Goal: Task Accomplishment & Management: Complete application form

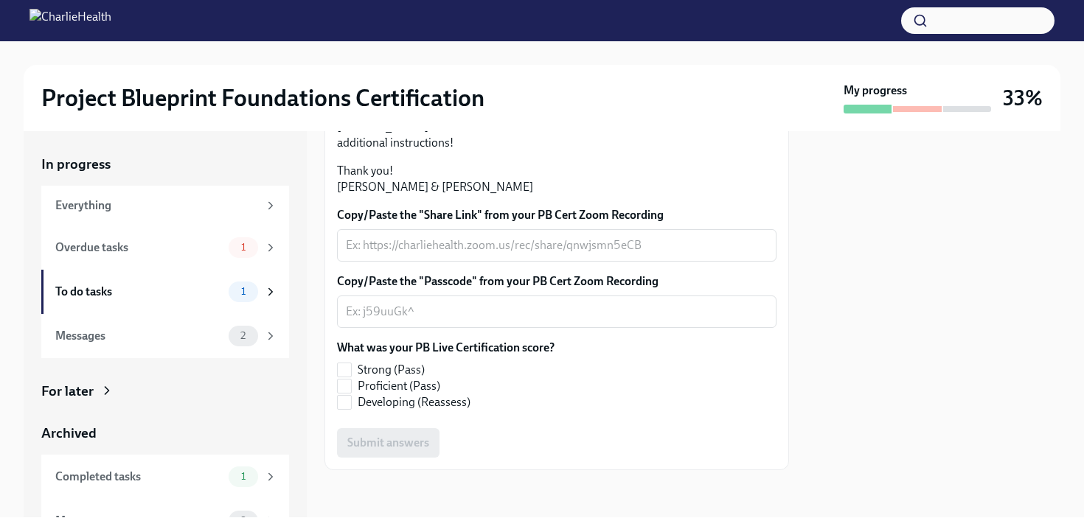
scroll to position [396, 0]
click at [435, 248] on textarea "Copy/Paste the "Share Link" from your PB Cert Zoom Recording" at bounding box center [557, 246] width 422 height 18
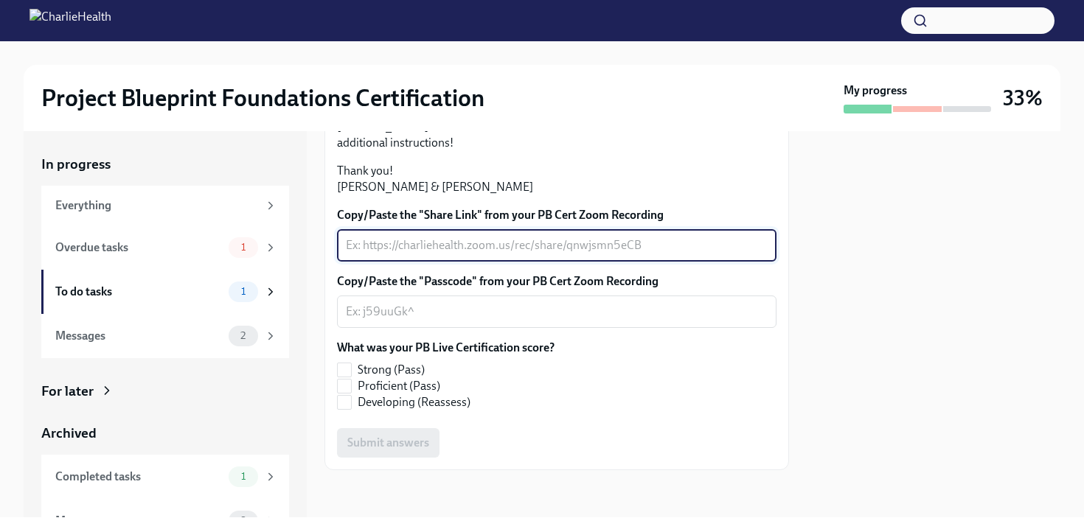
paste textarea "[URL][DOMAIN_NAME]"
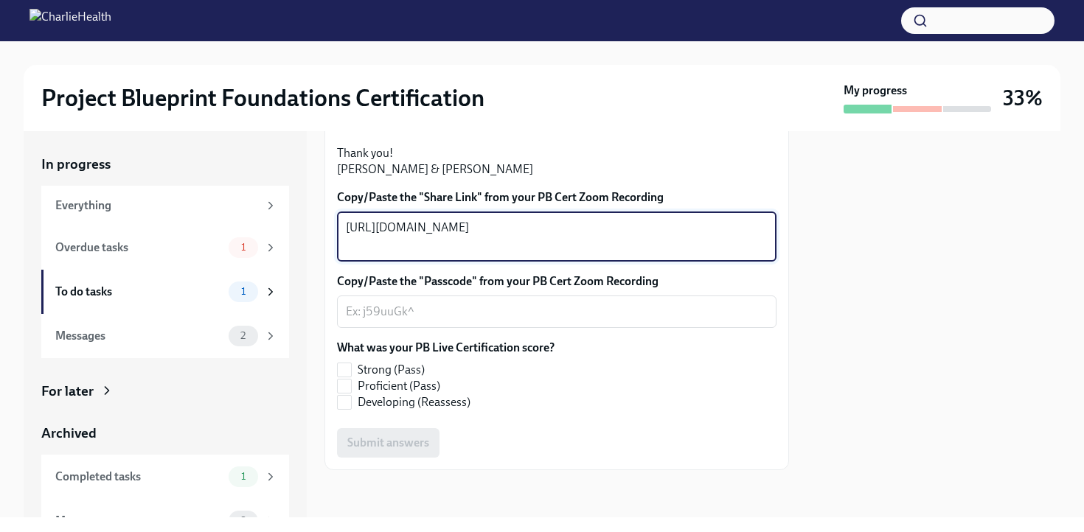
type textarea "[URL][DOMAIN_NAME]"
click at [422, 108] on h2 "Project Blueprint Foundations Certification" at bounding box center [262, 98] width 443 height 30
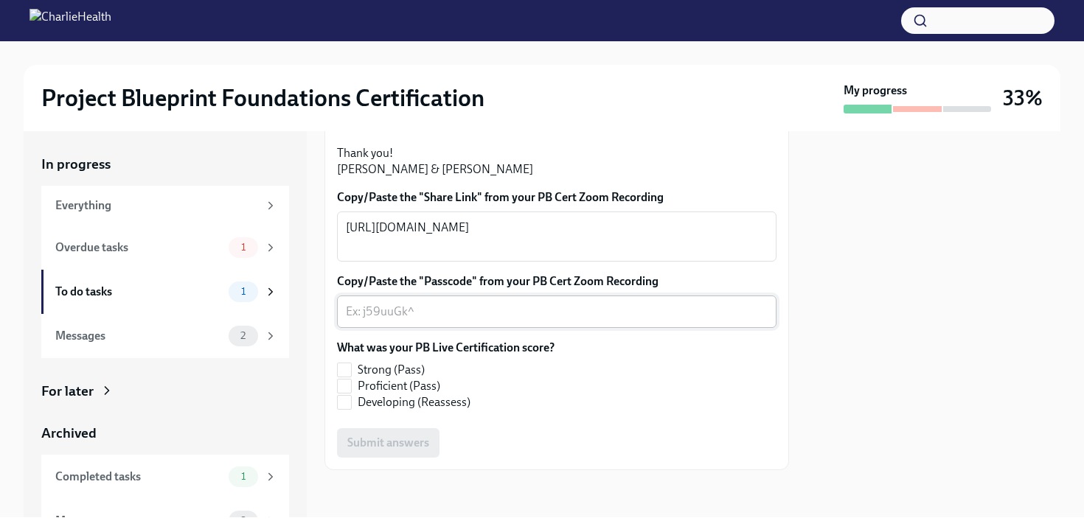
click at [434, 328] on div "x ​" at bounding box center [557, 312] width 440 height 32
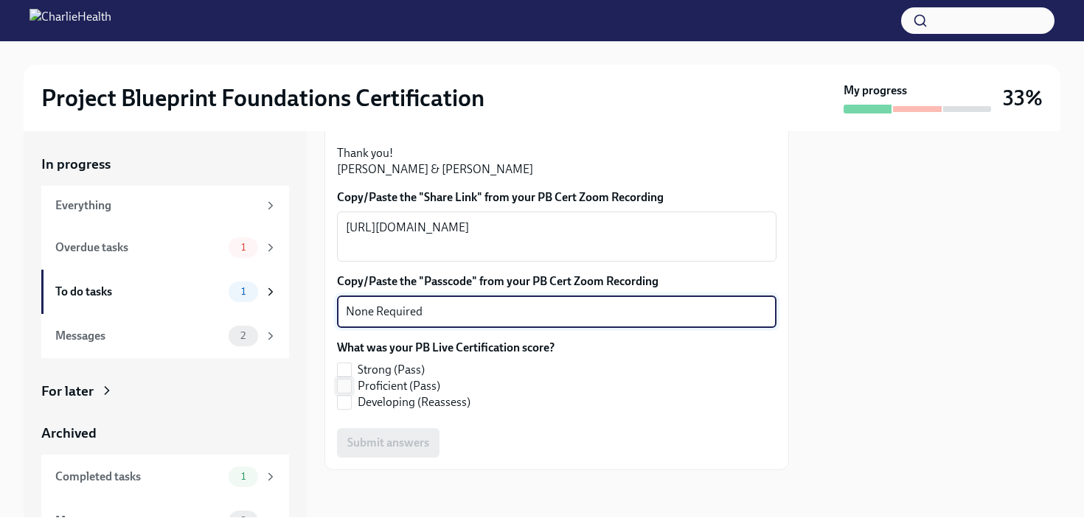
type textarea "None Required"
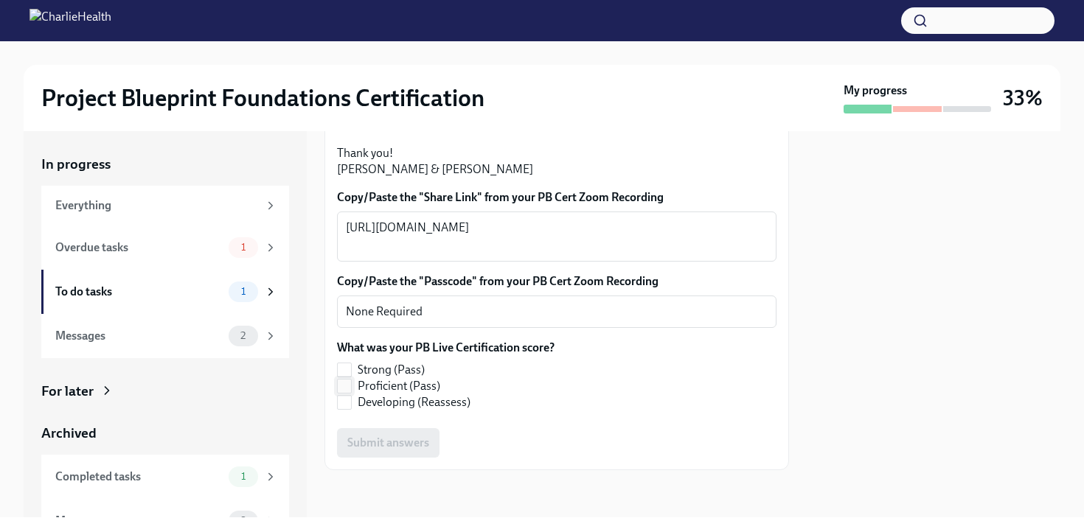
click at [345, 393] on input "Proficient (Pass)" at bounding box center [344, 386] width 13 height 13
checkbox input "true"
click at [364, 451] on span "Submit answers" at bounding box center [388, 443] width 82 height 15
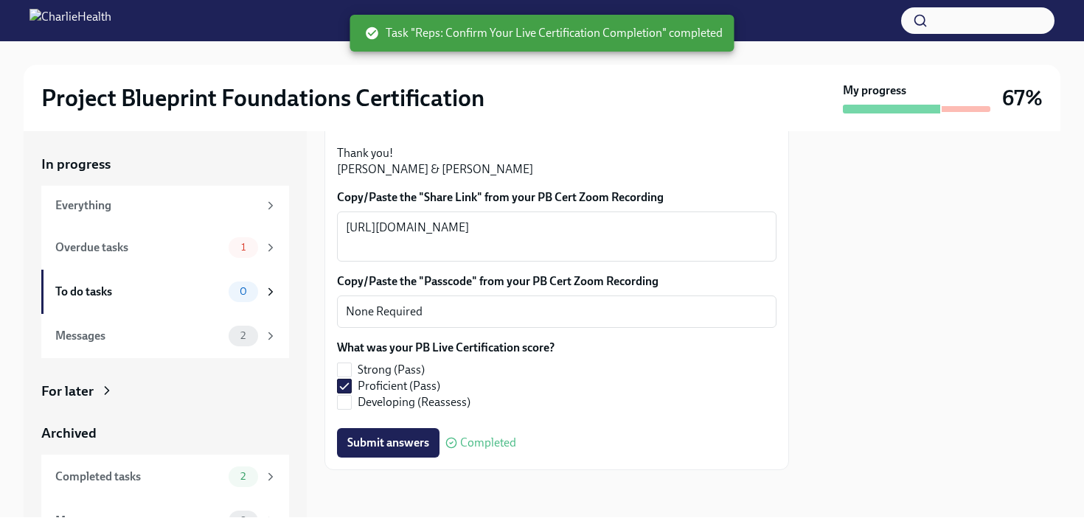
scroll to position [418, 0]
click at [211, 260] on div "Overdue tasks 1" at bounding box center [165, 248] width 248 height 44
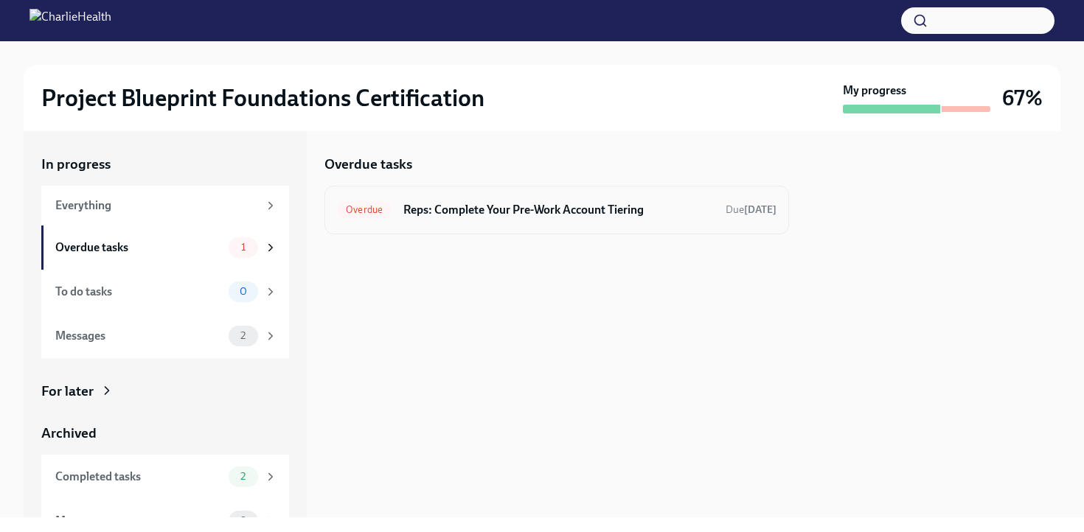
click at [518, 200] on div "Overdue Reps: Complete Your Pre-Work Account Tiering Due [DATE]" at bounding box center [557, 210] width 440 height 24
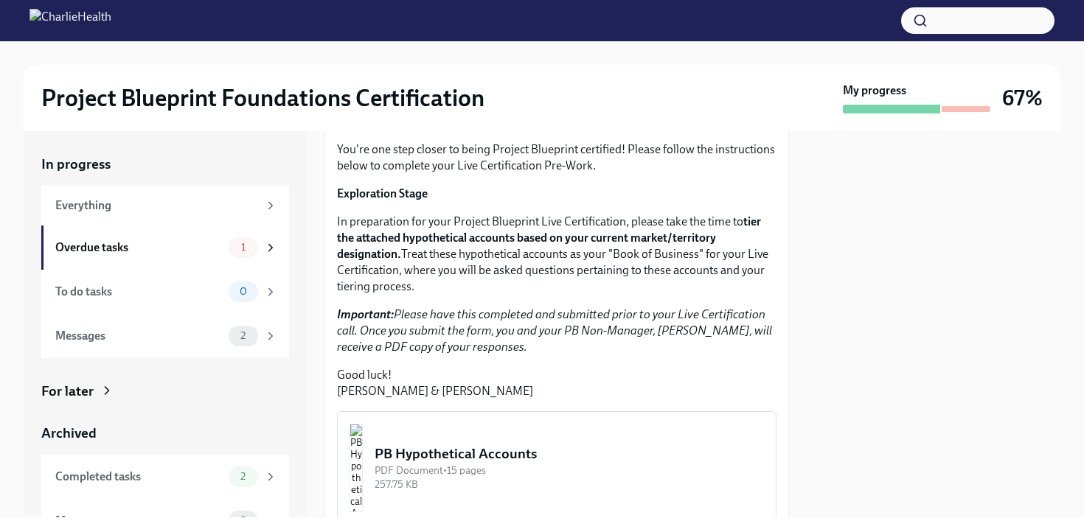
scroll to position [384, 0]
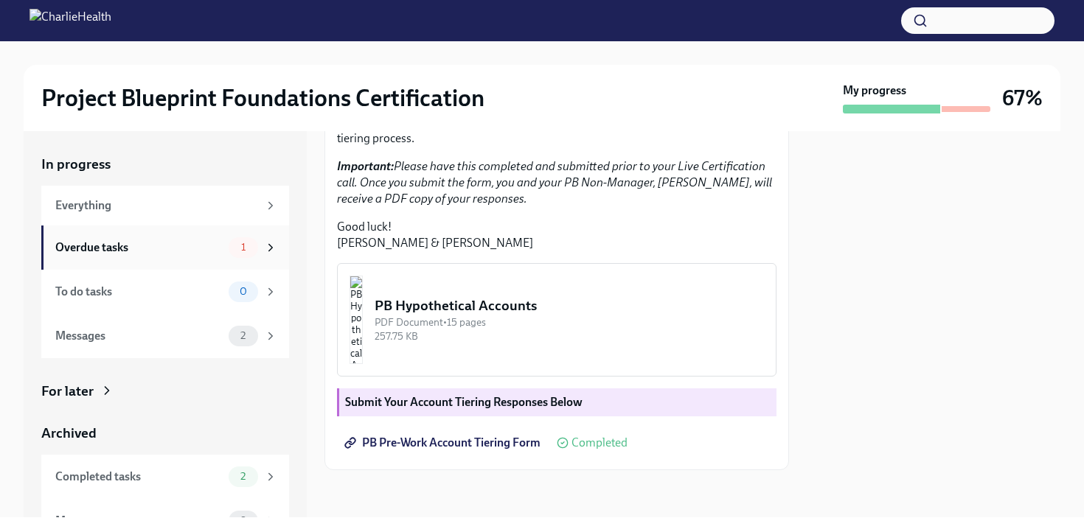
click at [126, 246] on div "Overdue tasks" at bounding box center [138, 248] width 167 height 16
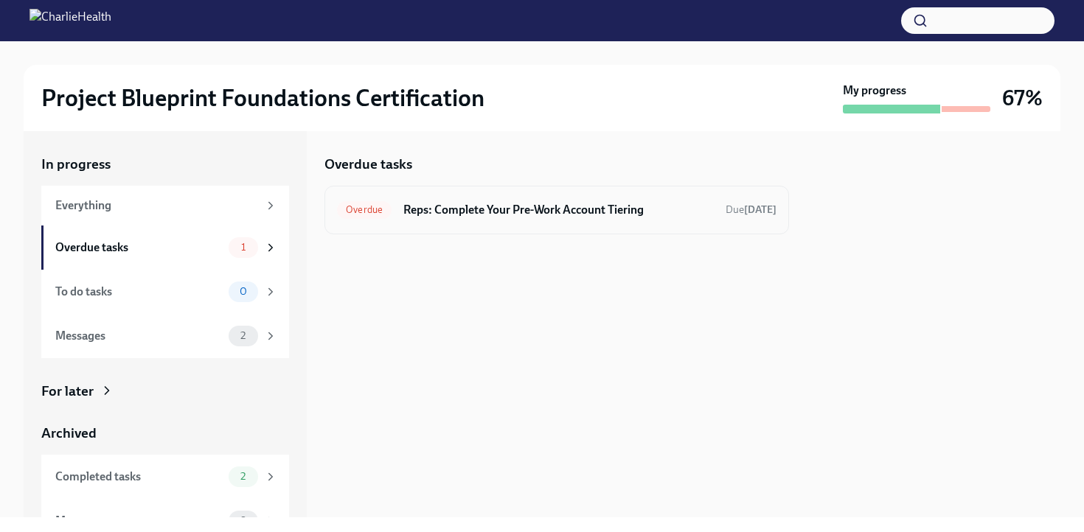
click at [429, 203] on h6 "Reps: Complete Your Pre-Work Account Tiering" at bounding box center [558, 210] width 310 height 16
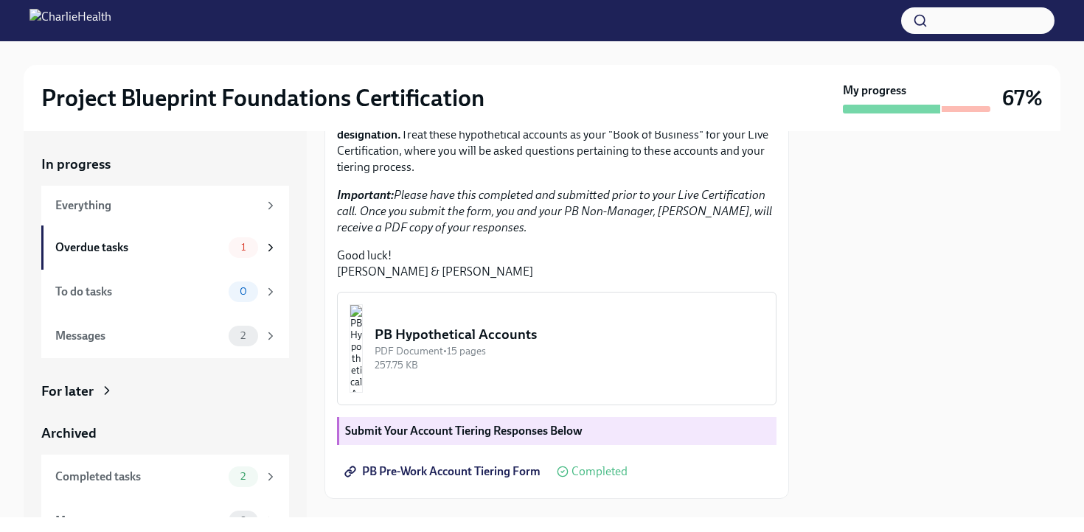
scroll to position [384, 0]
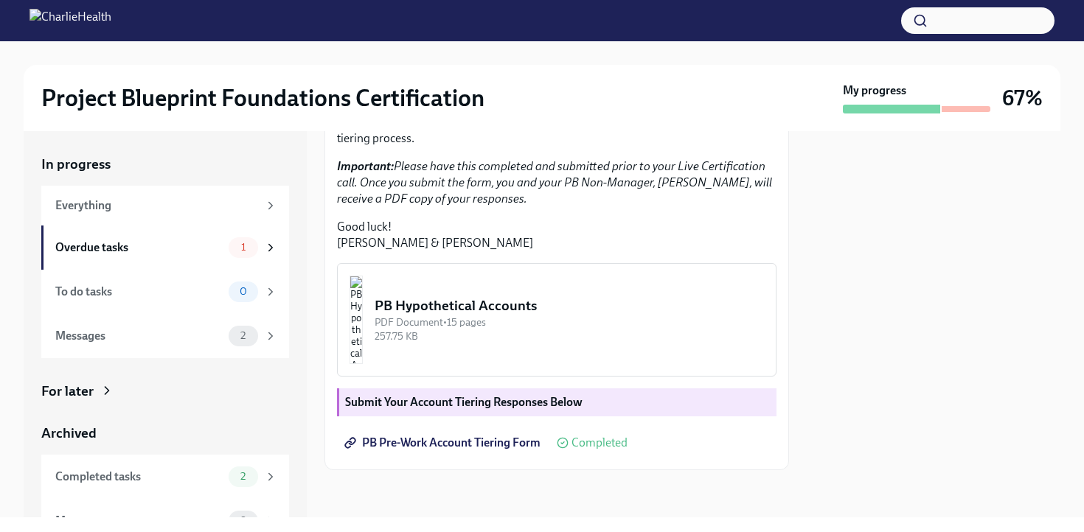
click at [547, 297] on div "PB Hypothetical Accounts" at bounding box center [569, 305] width 389 height 19
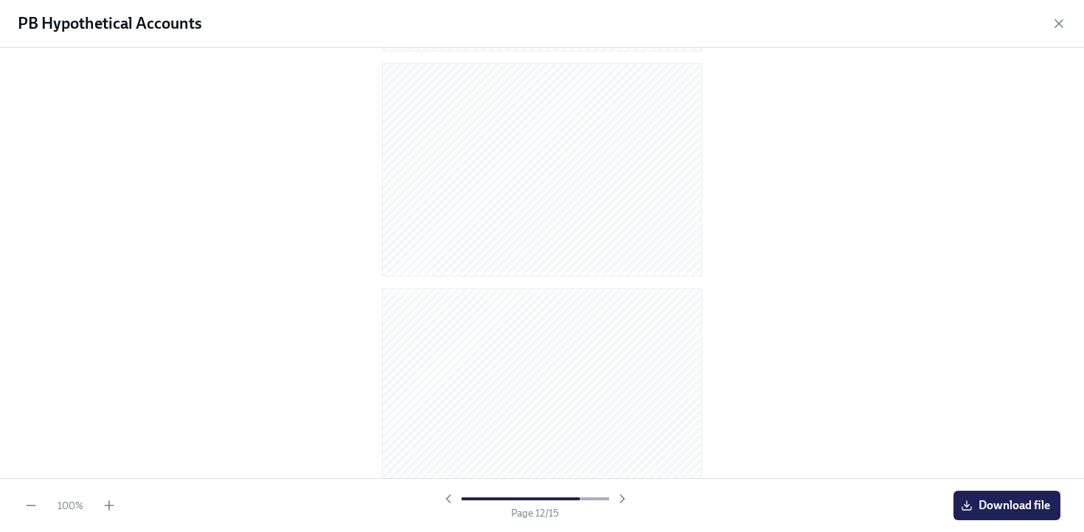
scroll to position [2963, 0]
click at [1010, 509] on span "Download file" at bounding box center [1007, 506] width 86 height 15
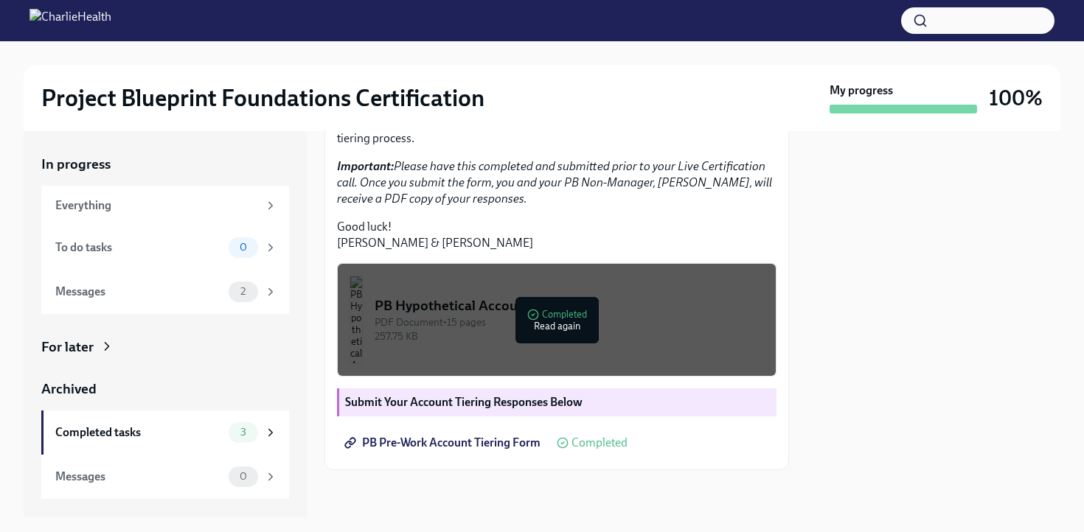
scroll to position [384, 0]
click at [229, 336] on div "In progress Everything To do tasks 0 Messages 2 For later Archived Completed ta…" at bounding box center [165, 327] width 248 height 344
